Goal: Information Seeking & Learning: Learn about a topic

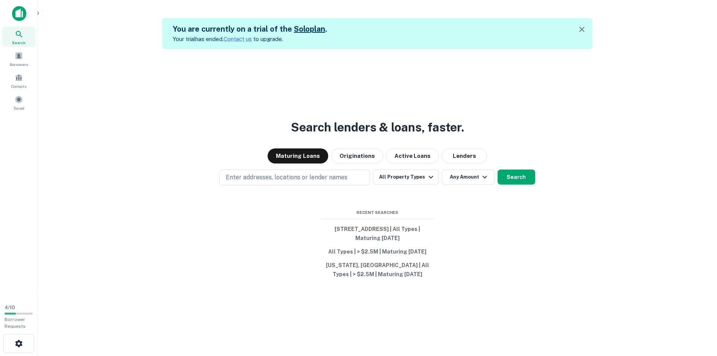
click at [319, 174] on p "Enter addresses, locations or lender names" at bounding box center [287, 177] width 122 height 9
type input "**********"
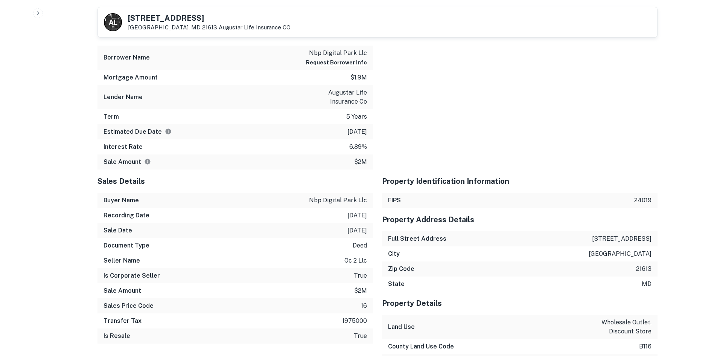
scroll to position [492, 0]
click at [358, 245] on p "deed" at bounding box center [360, 245] width 14 height 9
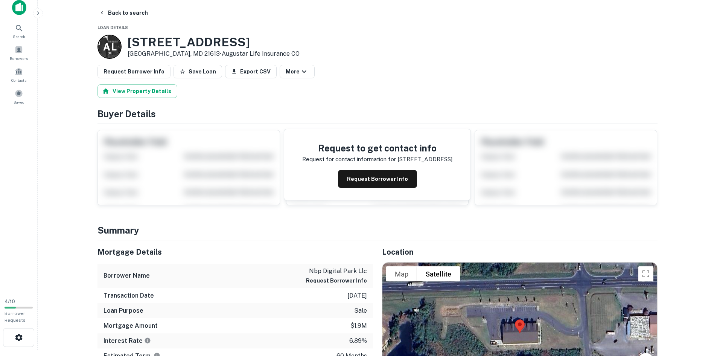
scroll to position [0, 0]
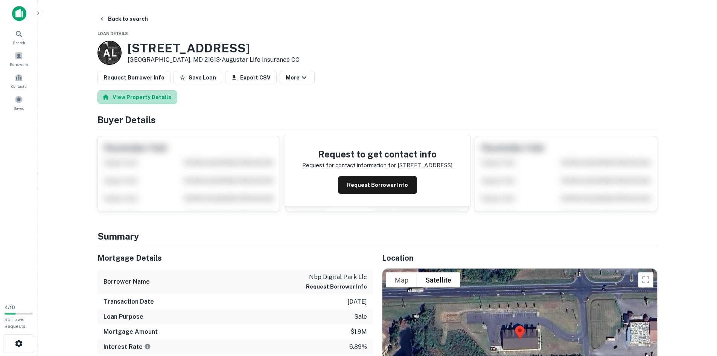
click at [142, 96] on button "View Property Details" at bounding box center [138, 97] width 80 height 14
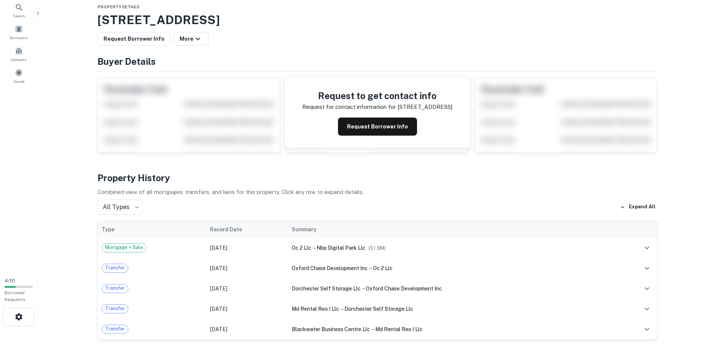
scroll to position [30, 0]
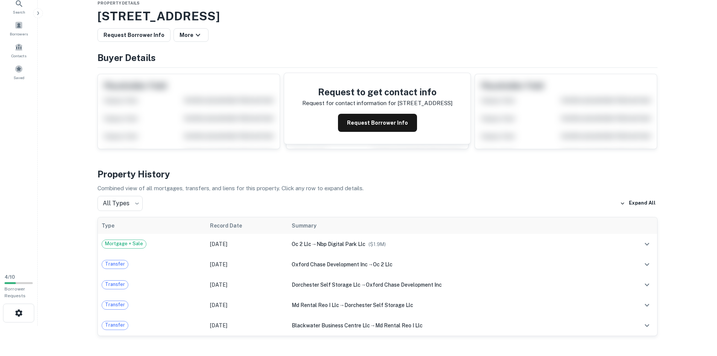
click at [379, 269] on td "oxford chase development inc → oc 2 llc" at bounding box center [451, 264] width 327 height 20
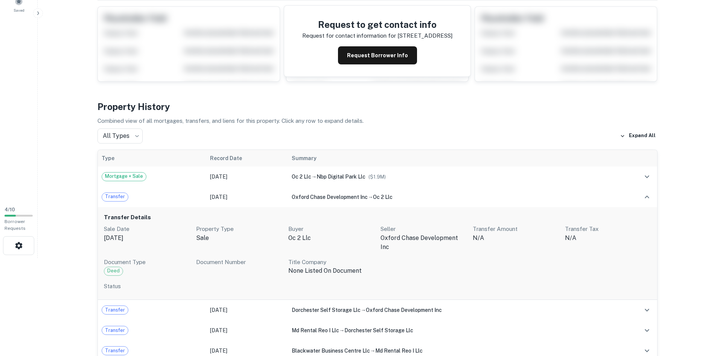
scroll to position [104, 0]
